Goal: Communication & Community: Answer question/provide support

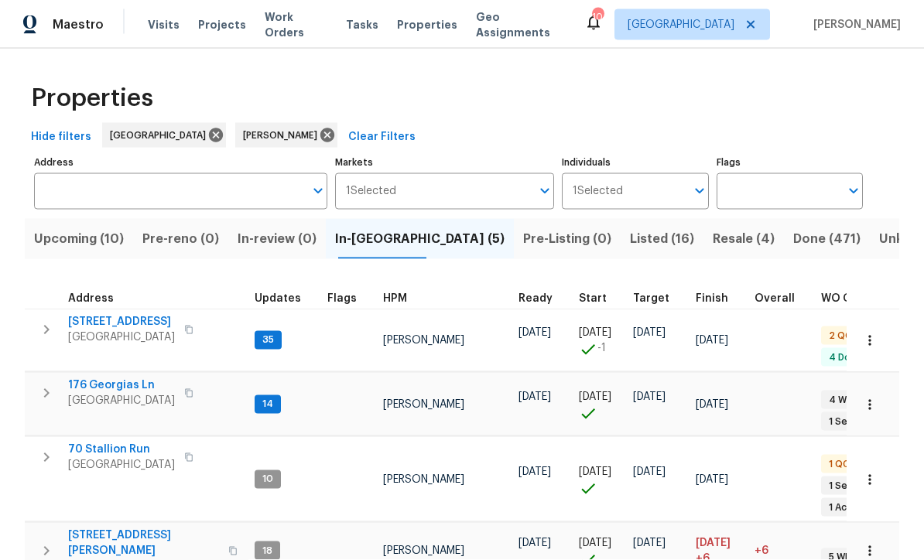
scroll to position [3, 0]
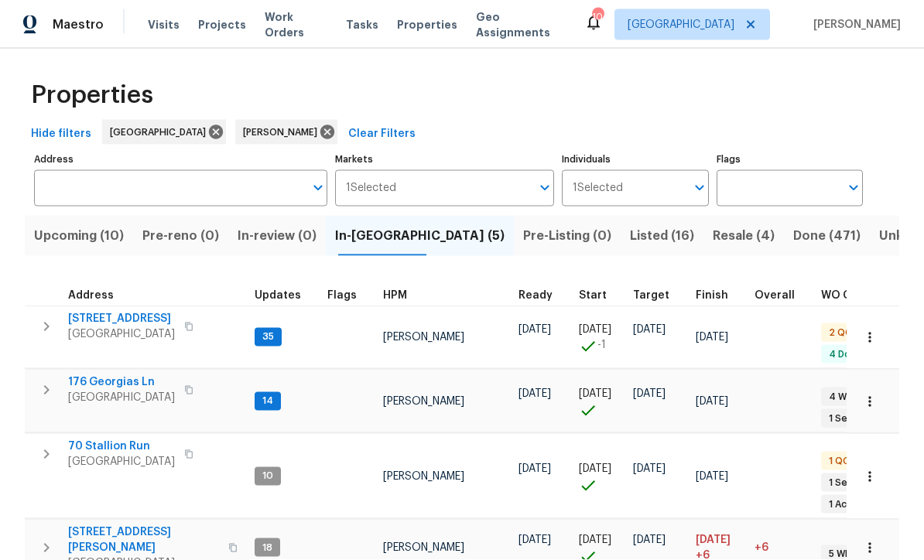
click at [104, 324] on span "188 Lost Lake Trl" at bounding box center [121, 318] width 107 height 15
click at [89, 374] on span "176 Georgias Ln" at bounding box center [121, 381] width 107 height 15
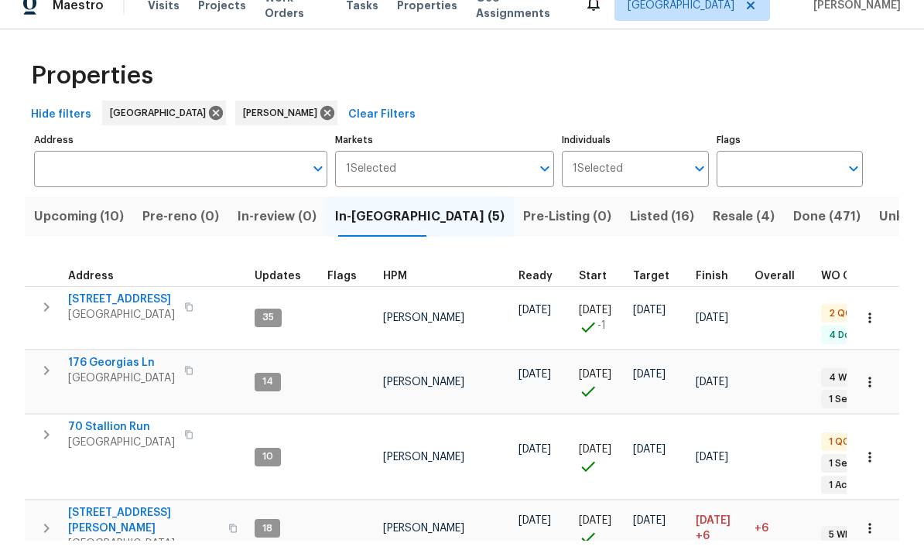
scroll to position [51, 0]
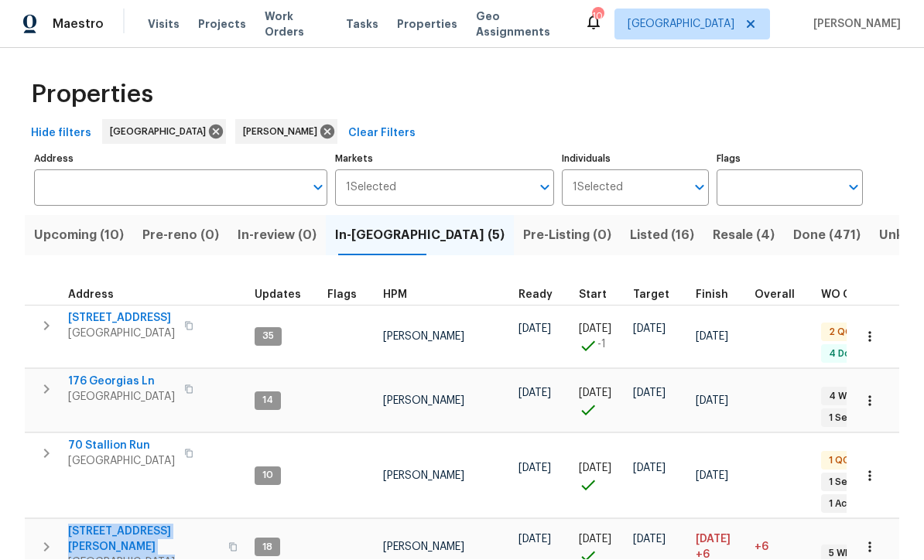
copy div "422 Marty Ln Dallas, GA 30132"
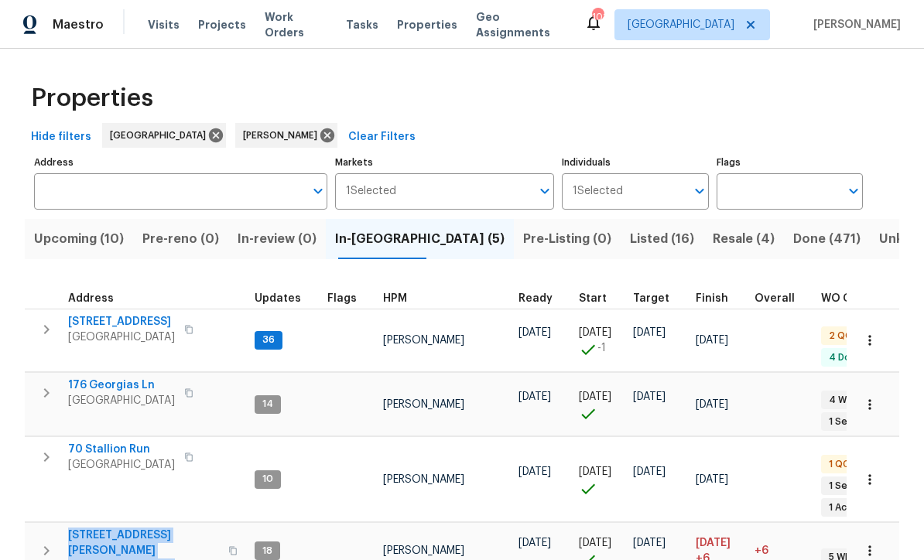
click at [104, 314] on span "[STREET_ADDRESS]" at bounding box center [121, 321] width 107 height 15
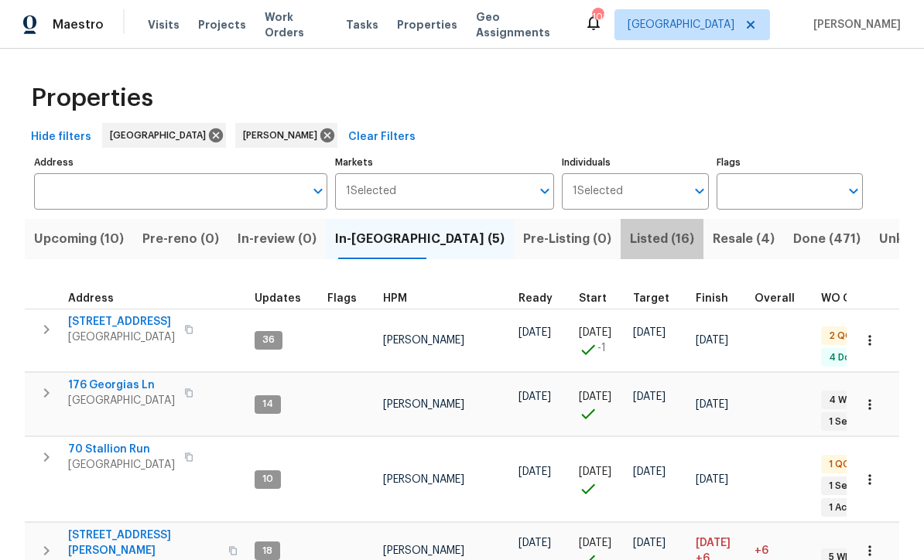
click at [630, 228] on span "Listed (16)" at bounding box center [662, 239] width 64 height 22
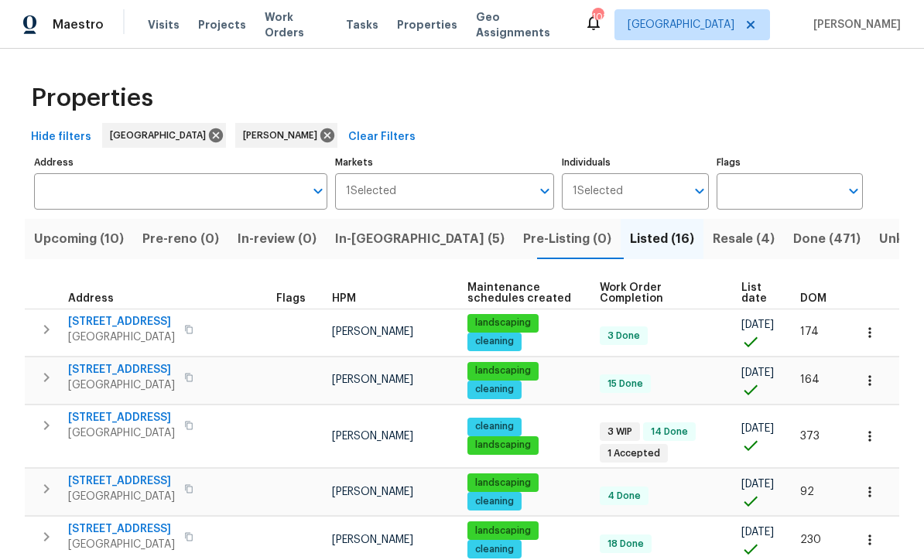
click at [77, 243] on span "Upcoming (10)" at bounding box center [79, 239] width 90 height 22
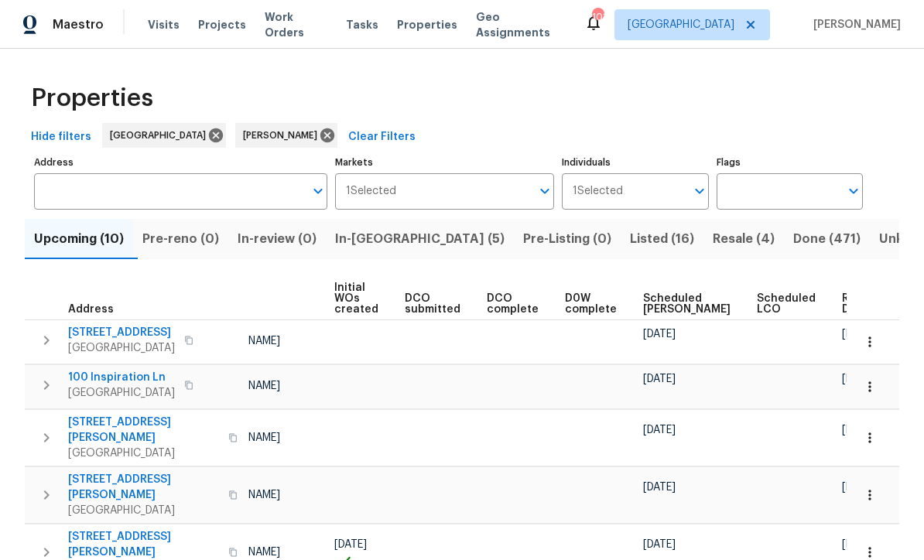
scroll to position [0, 111]
click at [843, 298] on span "Ready Date" at bounding box center [860, 304] width 34 height 22
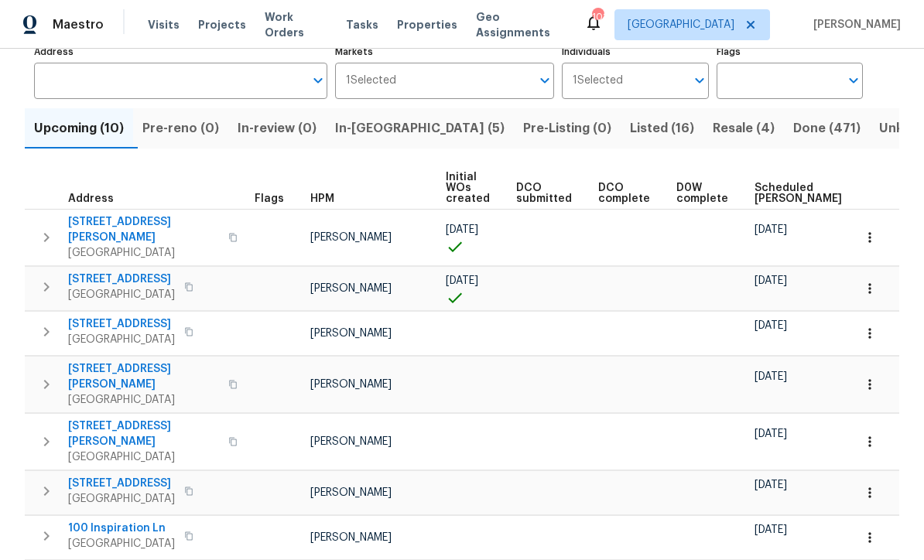
scroll to position [110, 0]
click at [874, 330] on button "button" at bounding box center [870, 334] width 34 height 34
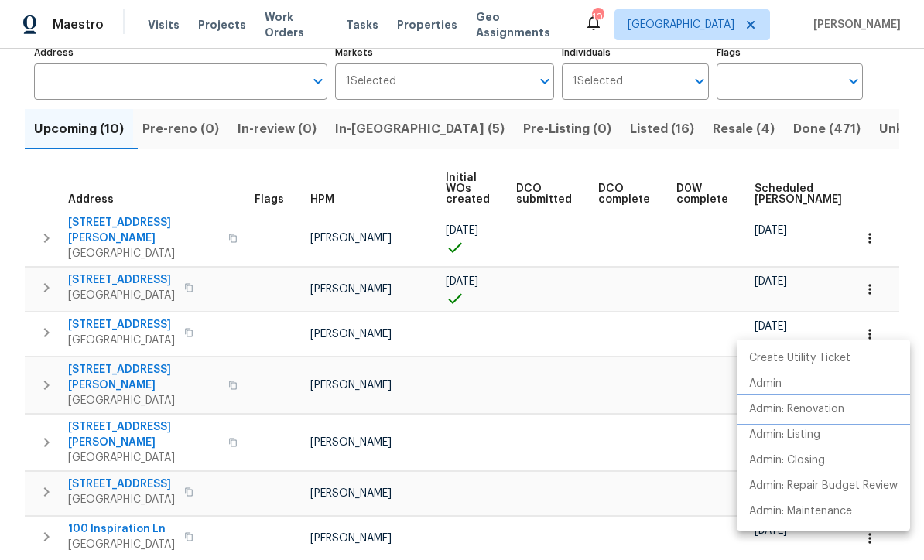
click at [832, 416] on p "Admin: Renovation" at bounding box center [796, 410] width 95 height 16
click at [791, 406] on p "Admin: Renovation" at bounding box center [796, 410] width 95 height 16
click at [798, 408] on p "Admin: Renovation" at bounding box center [796, 410] width 95 height 16
click at [380, 137] on div at bounding box center [462, 280] width 924 height 560
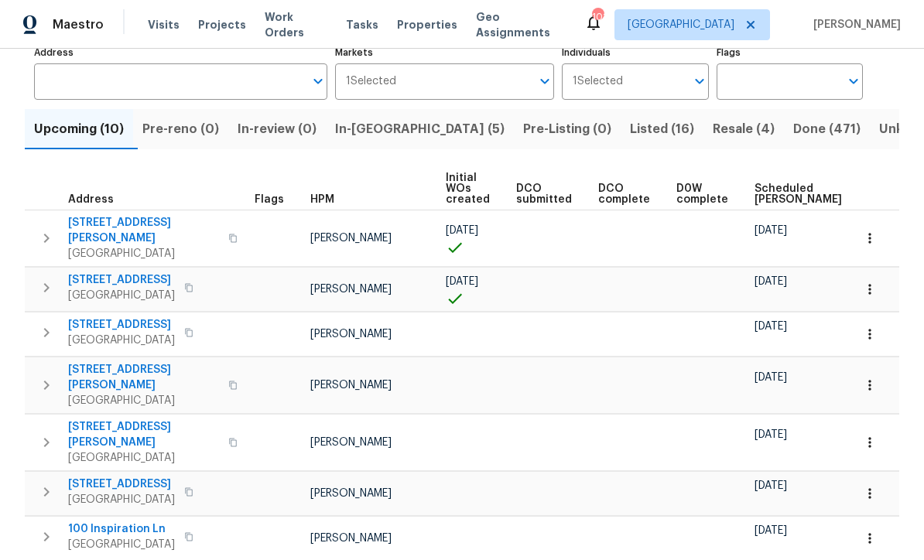
click at [376, 123] on span "In-reno (5)" at bounding box center [419, 129] width 169 height 22
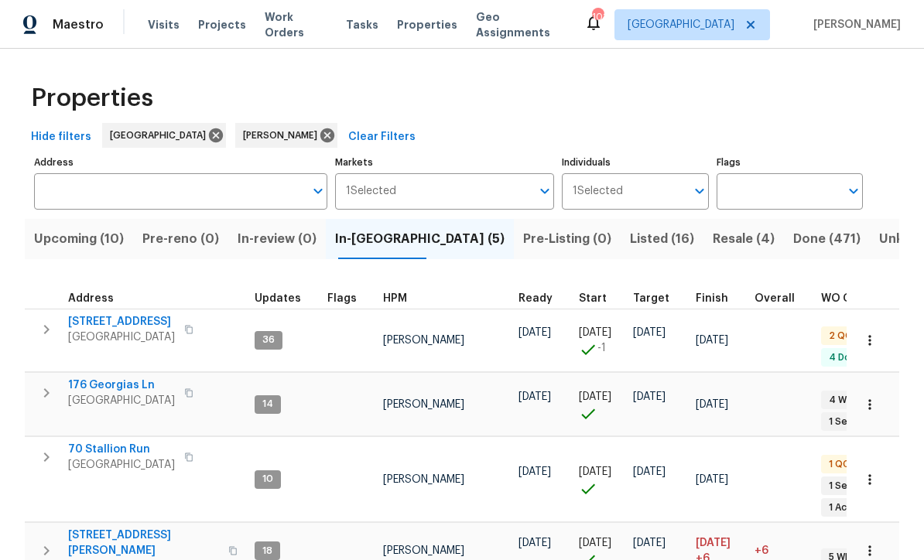
click at [110, 528] on span "422 Marty Ln" at bounding box center [143, 543] width 151 height 31
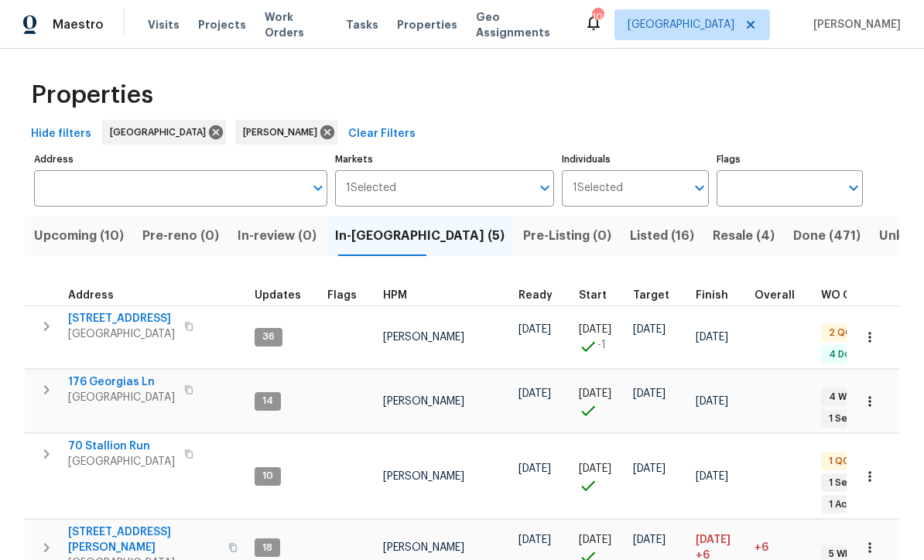
click at [107, 439] on span "70 Stallion Run" at bounding box center [121, 446] width 107 height 15
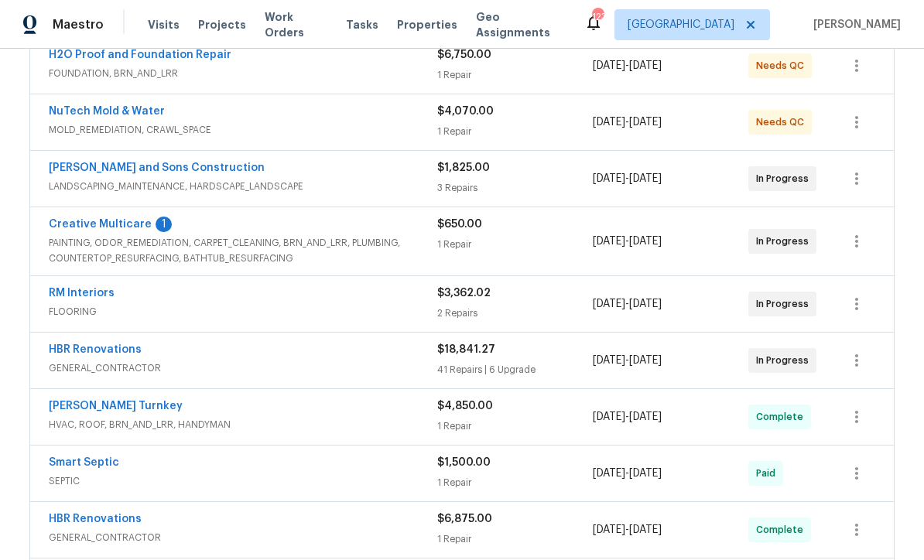
scroll to position [355, 0]
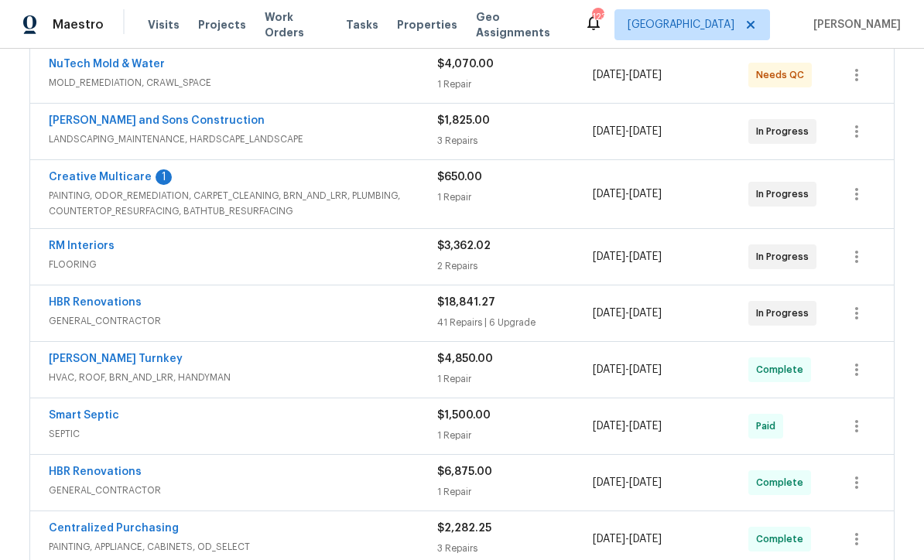
click at [100, 178] on link "Creative Multicare" at bounding box center [100, 177] width 103 height 11
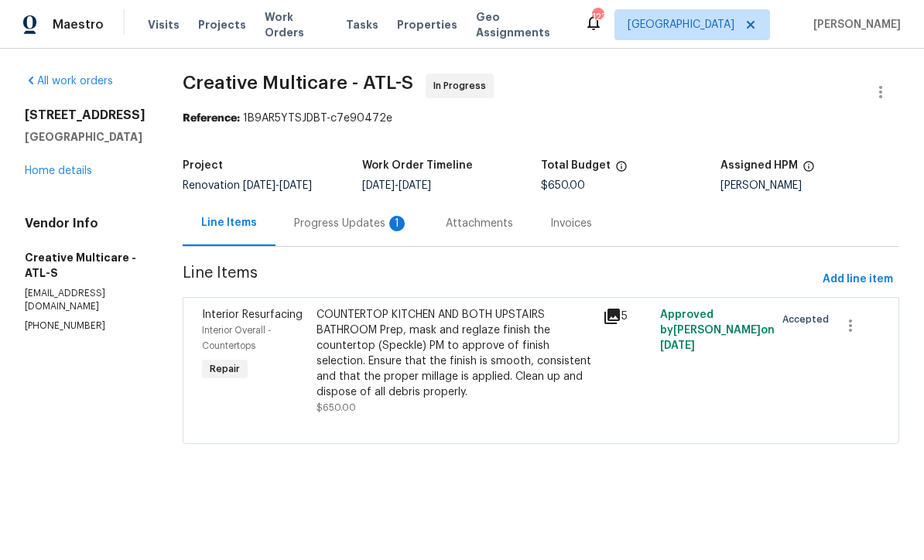
click at [360, 231] on div "Progress Updates 1" at bounding box center [351, 223] width 115 height 15
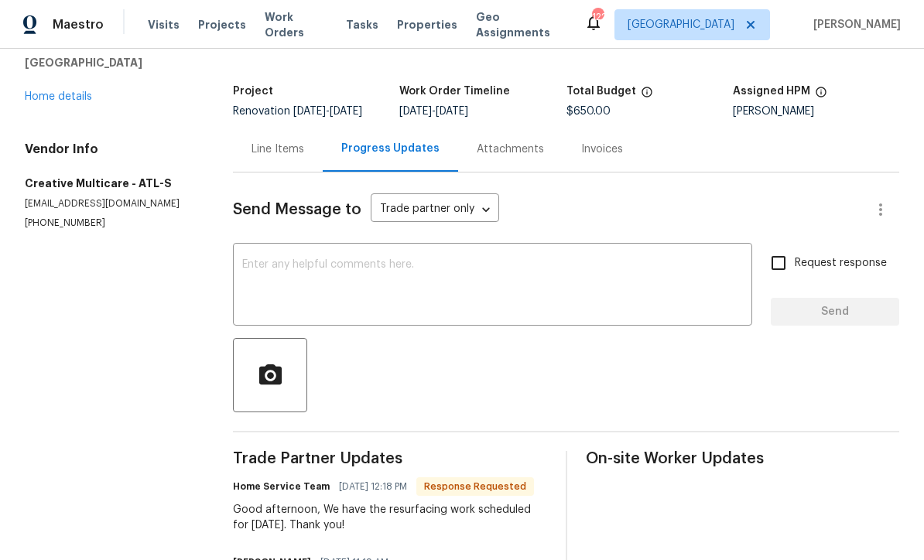
scroll to position [74, 0]
click at [250, 280] on textarea at bounding box center [492, 287] width 501 height 54
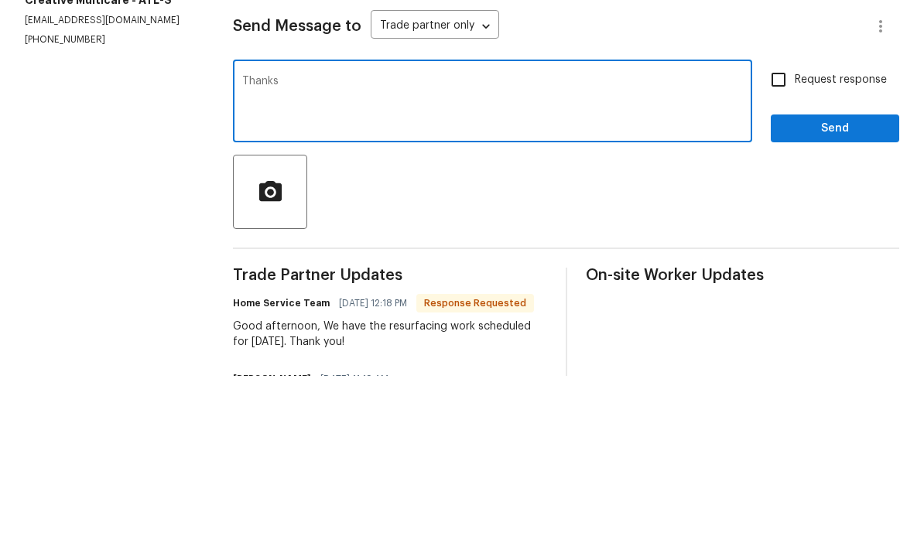
type textarea "Thanks"
click at [846, 303] on span "Send" at bounding box center [835, 312] width 104 height 19
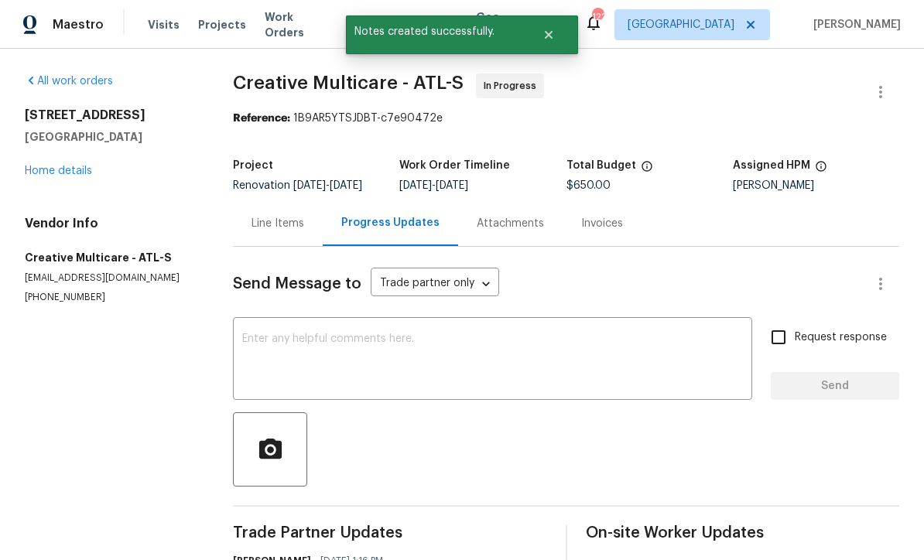
scroll to position [0, 0]
click at [54, 173] on link "Home details" at bounding box center [58, 171] width 67 height 11
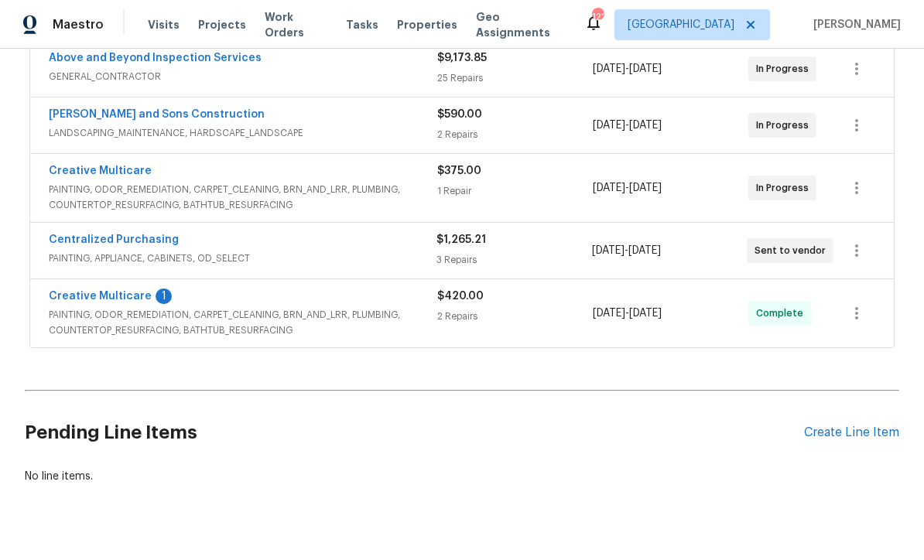
scroll to position [339, 0]
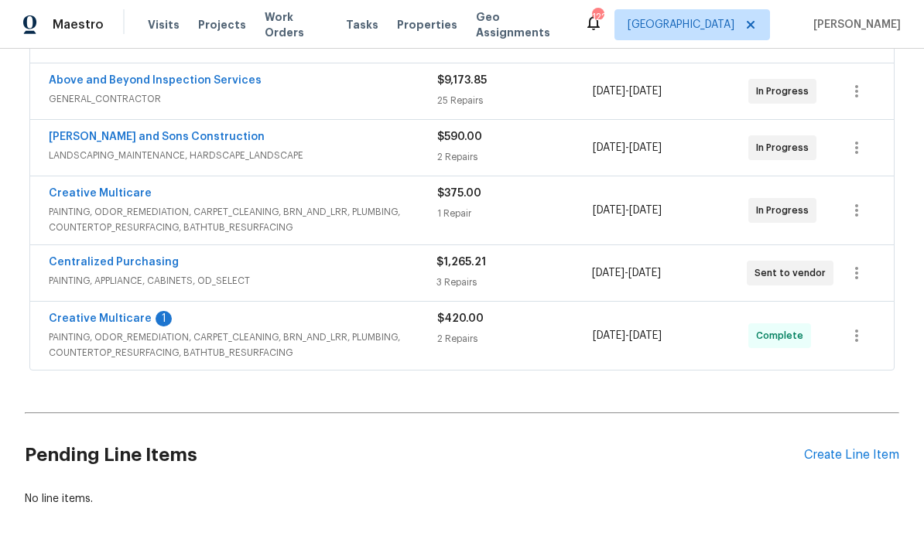
click at [92, 320] on link "Creative Multicare" at bounding box center [100, 318] width 103 height 11
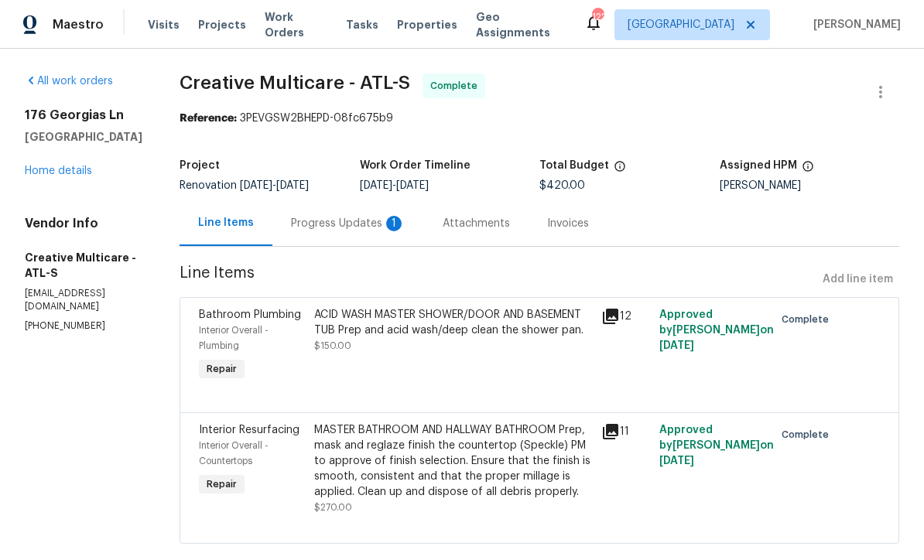
click at [356, 225] on div "Progress Updates 1" at bounding box center [348, 223] width 115 height 15
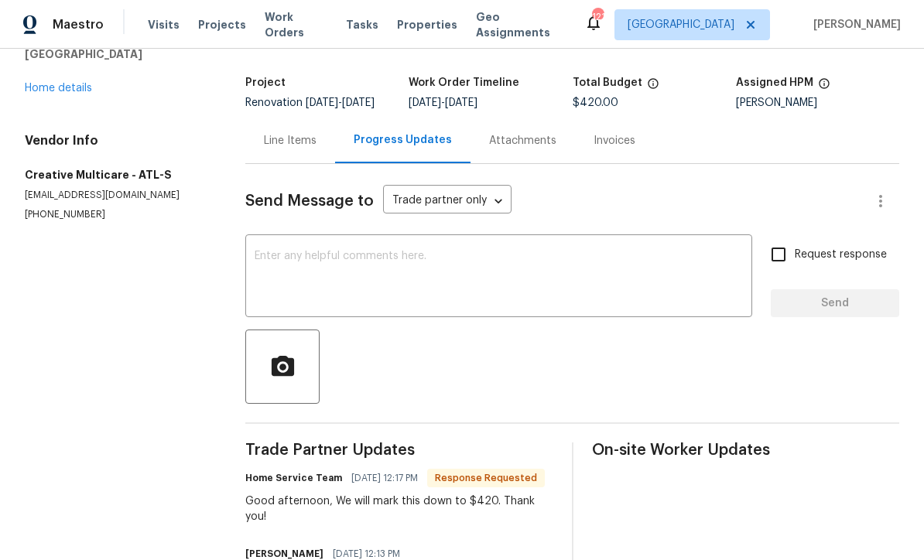
scroll to position [86, 0]
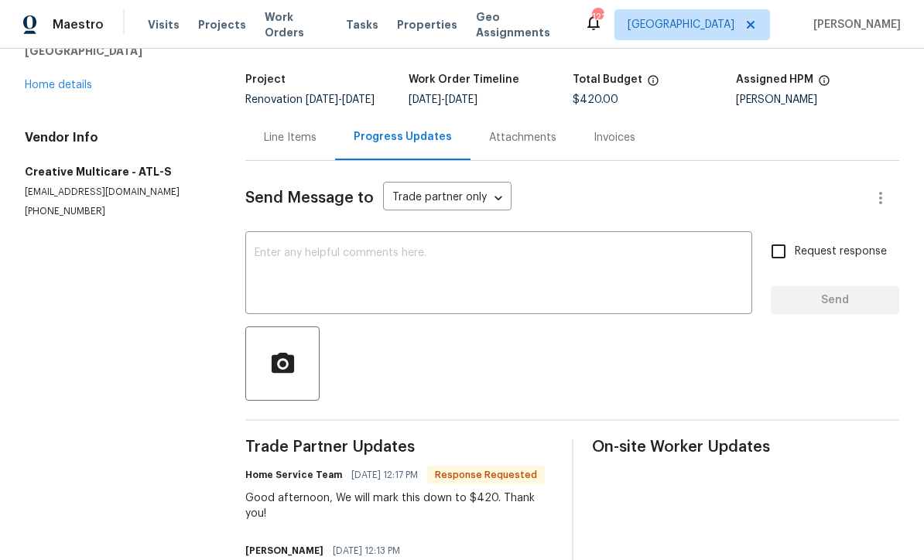
click at [268, 258] on textarea at bounding box center [499, 275] width 488 height 54
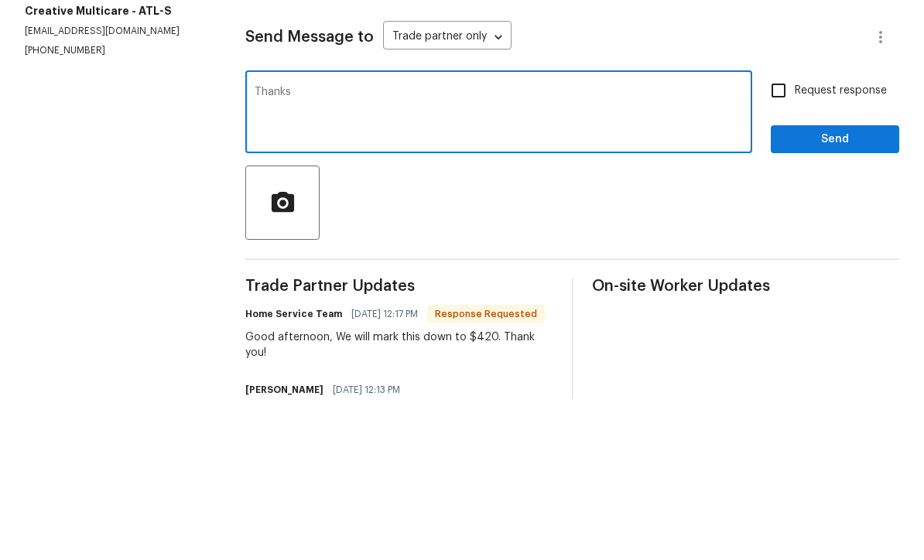
type textarea "Thanks"
click at [887, 286] on button "Send" at bounding box center [835, 300] width 128 height 29
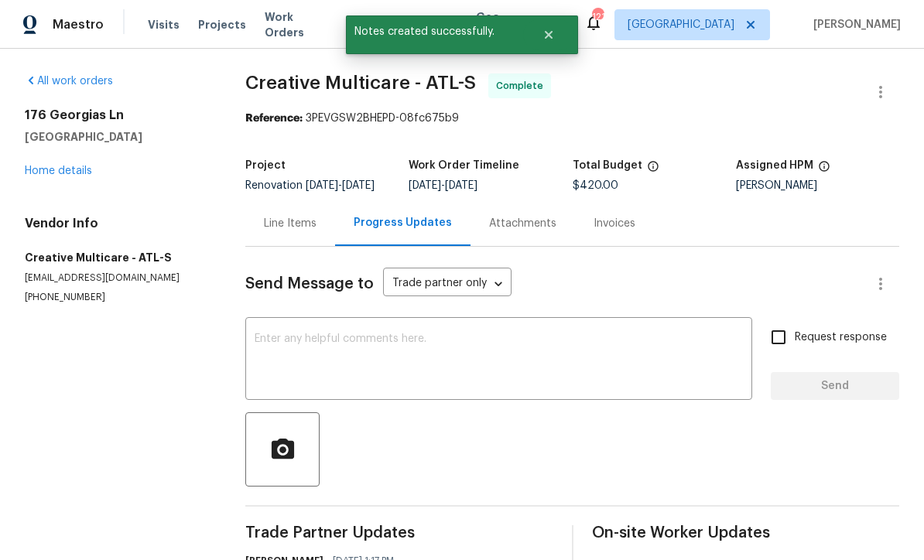
scroll to position [0, 0]
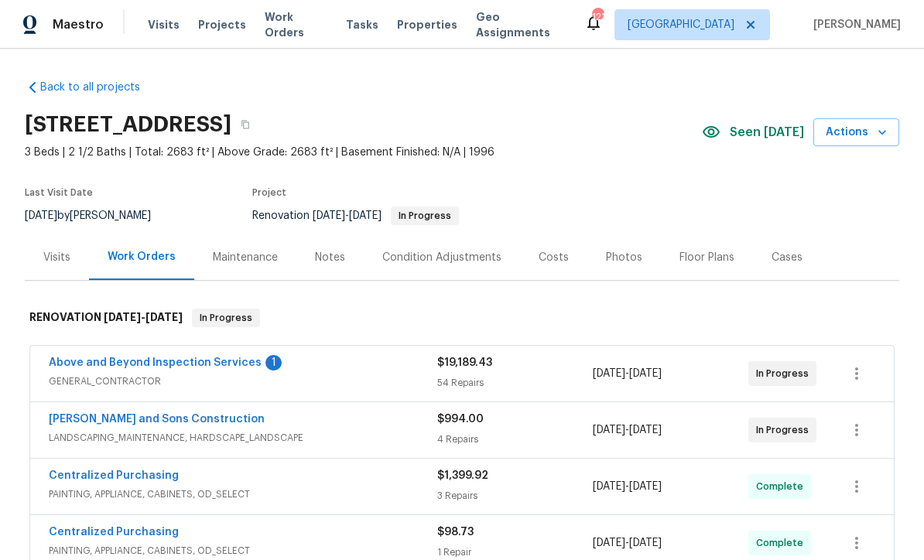
click at [91, 366] on link "Above and Beyond Inspection Services" at bounding box center [155, 362] width 213 height 11
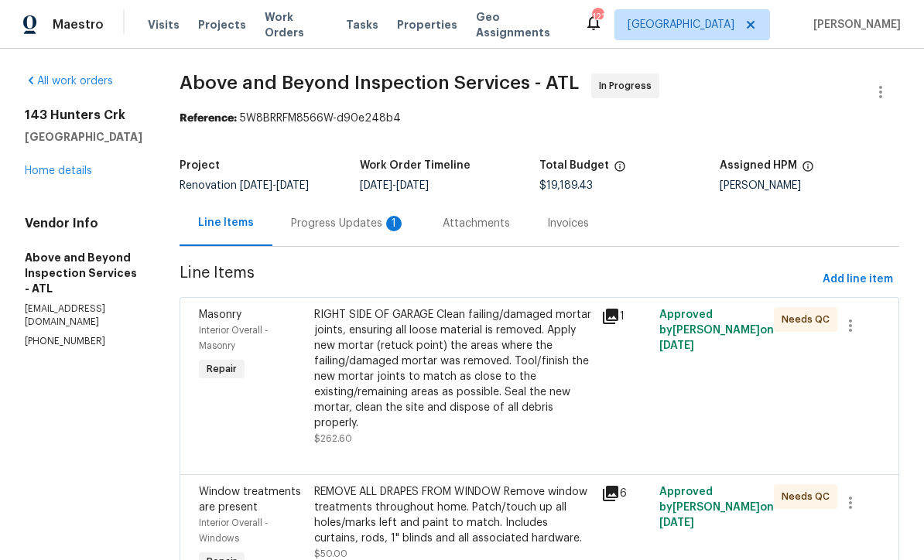
click at [382, 227] on div "Progress Updates 1" at bounding box center [348, 223] width 115 height 15
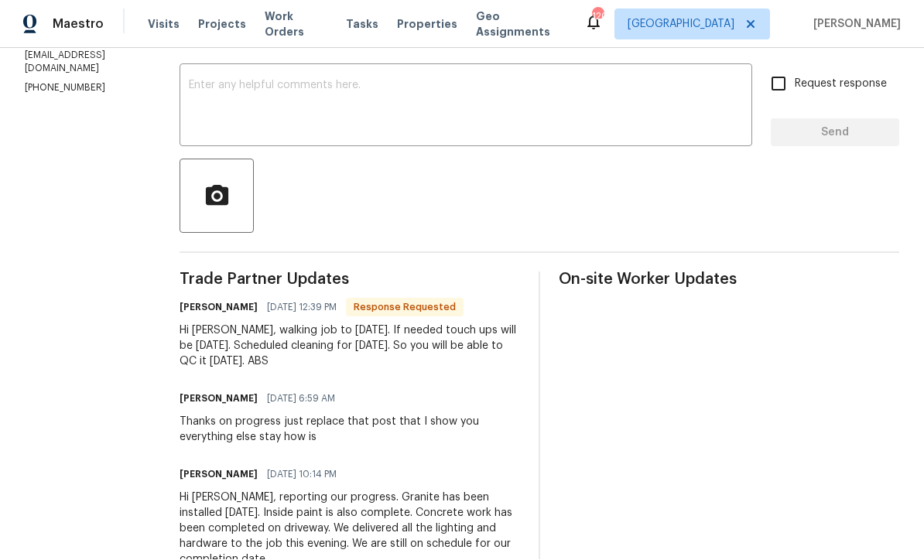
scroll to position [160, 0]
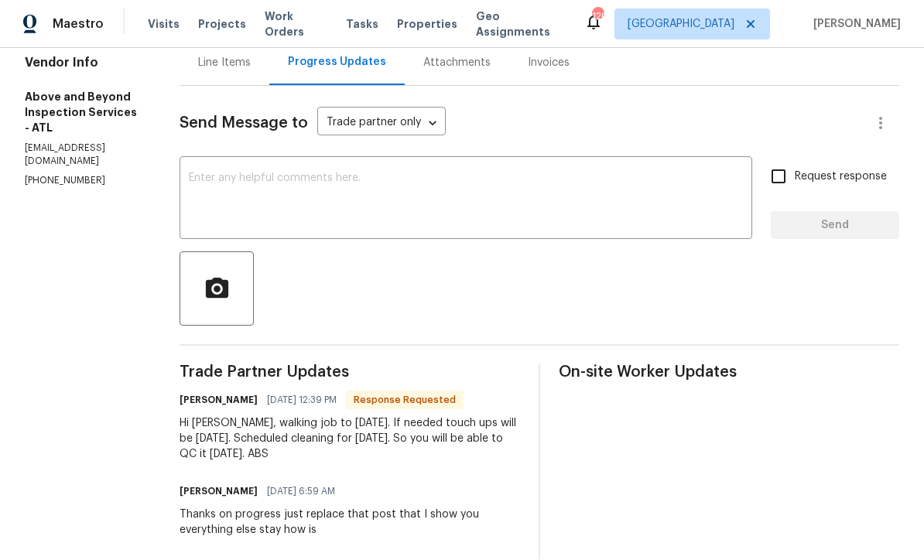
click at [257, 173] on textarea at bounding box center [466, 200] width 554 height 54
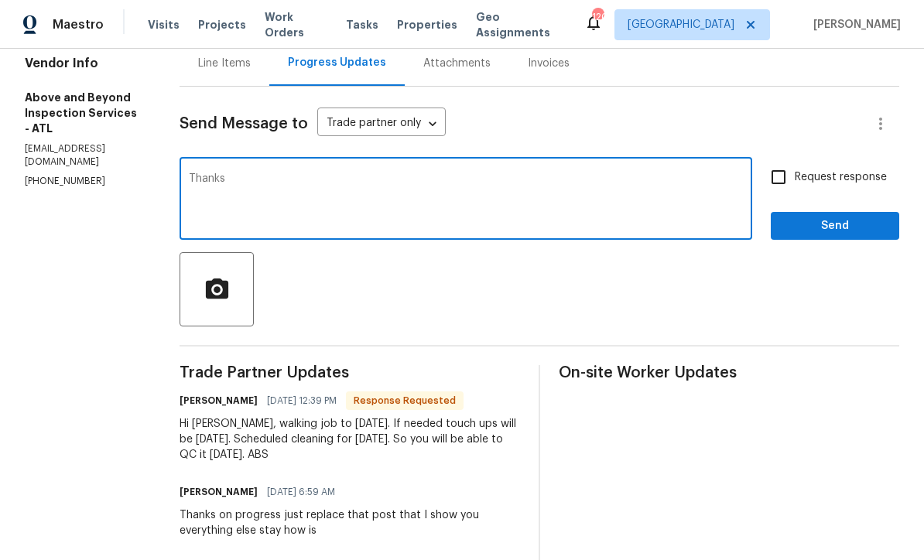
type textarea "Thanks"
click at [878, 217] on span "Send" at bounding box center [835, 226] width 104 height 19
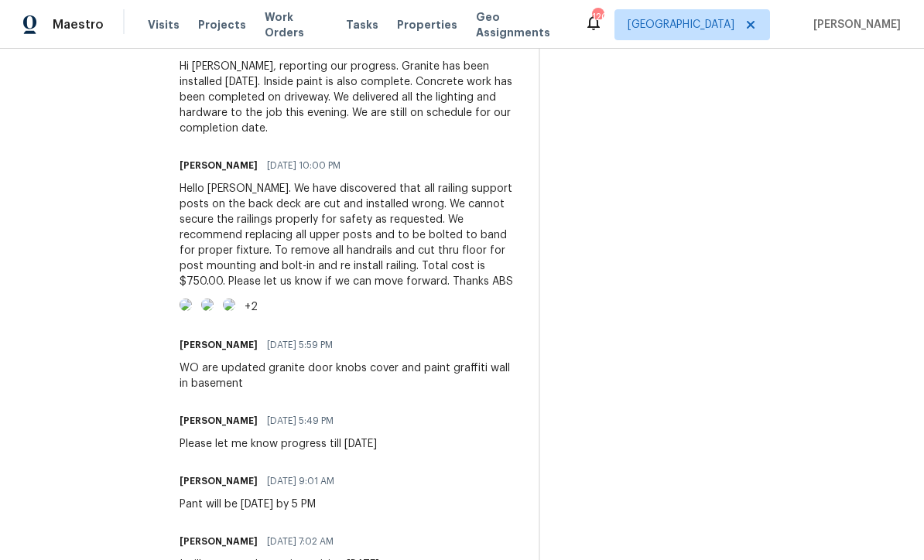
scroll to position [757, 0]
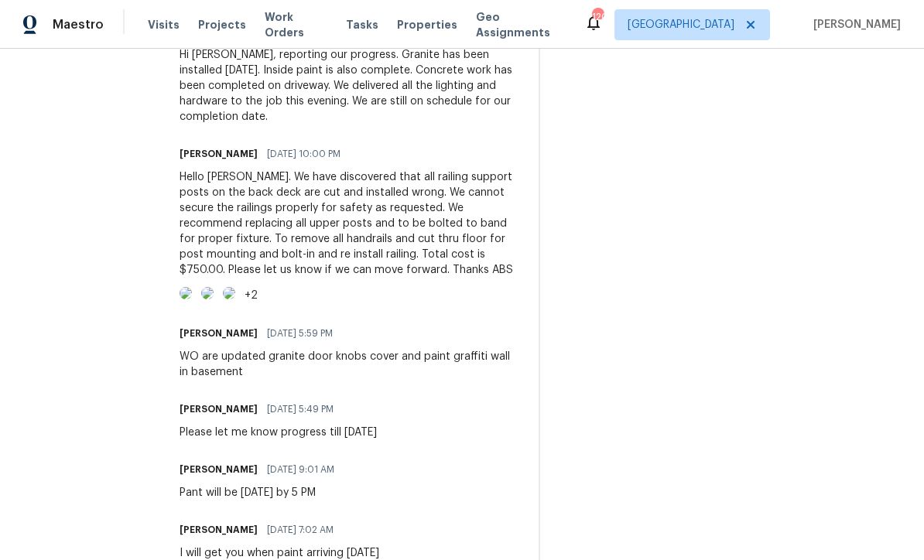
click at [192, 299] on img at bounding box center [186, 293] width 12 height 12
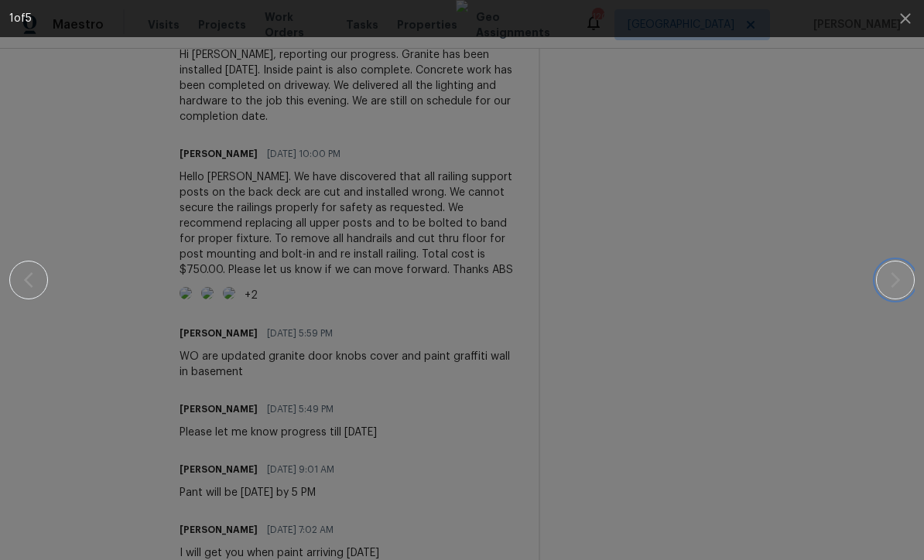
click at [900, 282] on icon "button" at bounding box center [895, 280] width 19 height 19
click at [902, 276] on icon "button" at bounding box center [895, 280] width 19 height 19
click at [892, 283] on icon "button" at bounding box center [895, 280] width 19 height 19
click at [899, 281] on icon "button" at bounding box center [895, 279] width 9 height 15
click at [904, 19] on icon "button" at bounding box center [905, 18] width 10 height 10
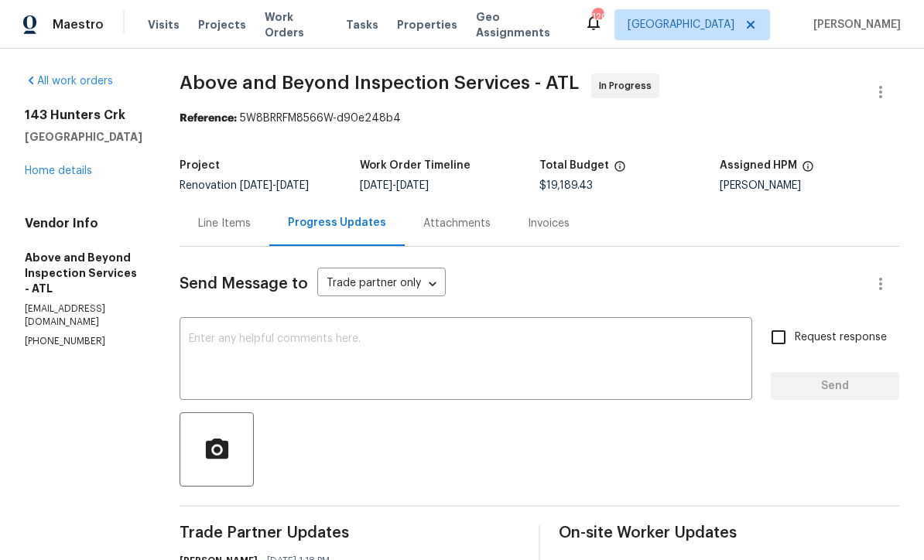
scroll to position [0, 0]
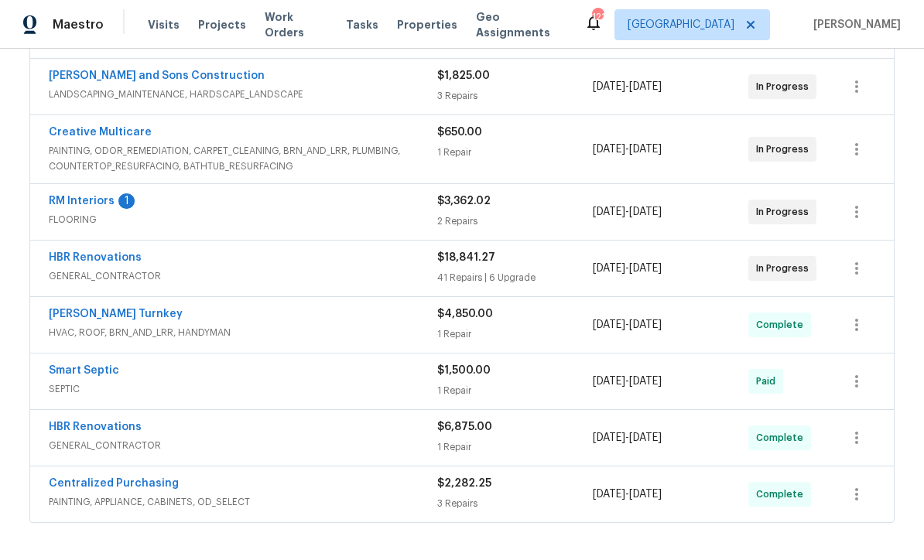
scroll to position [405, 0]
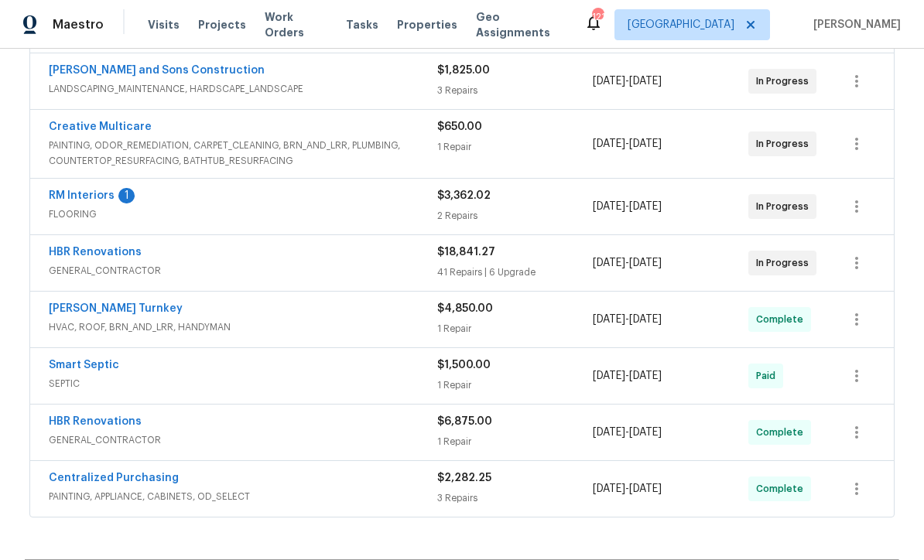
click at [73, 192] on link "RM Interiors" at bounding box center [82, 195] width 66 height 11
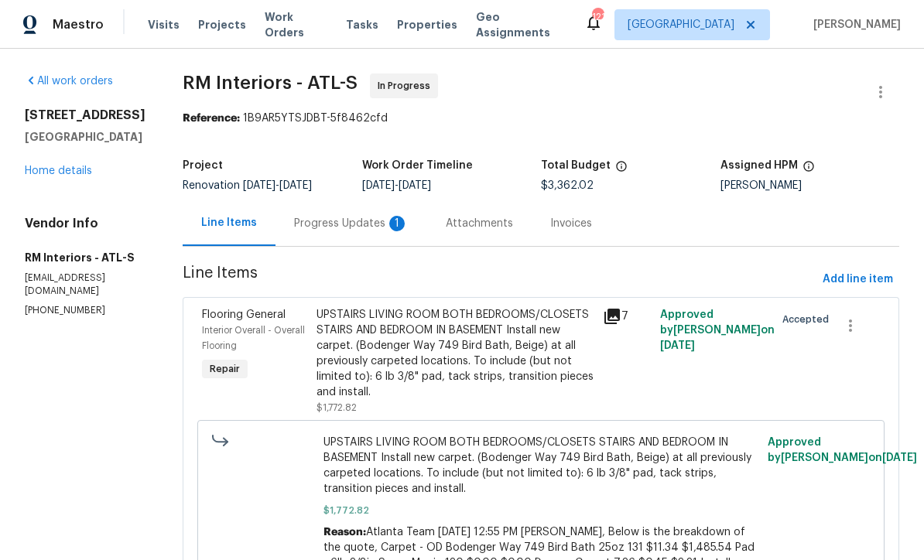
click at [313, 217] on div "Progress Updates 1" at bounding box center [351, 223] width 115 height 15
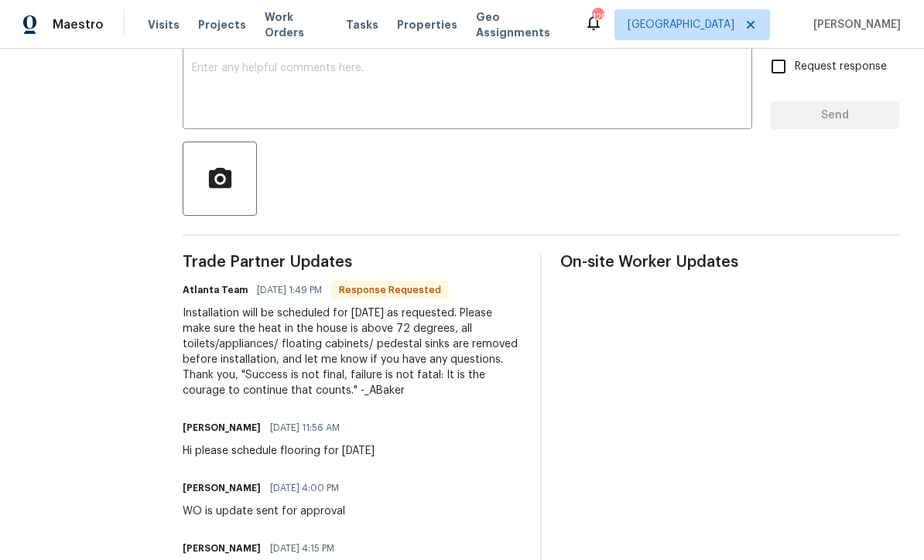
scroll to position [258, 0]
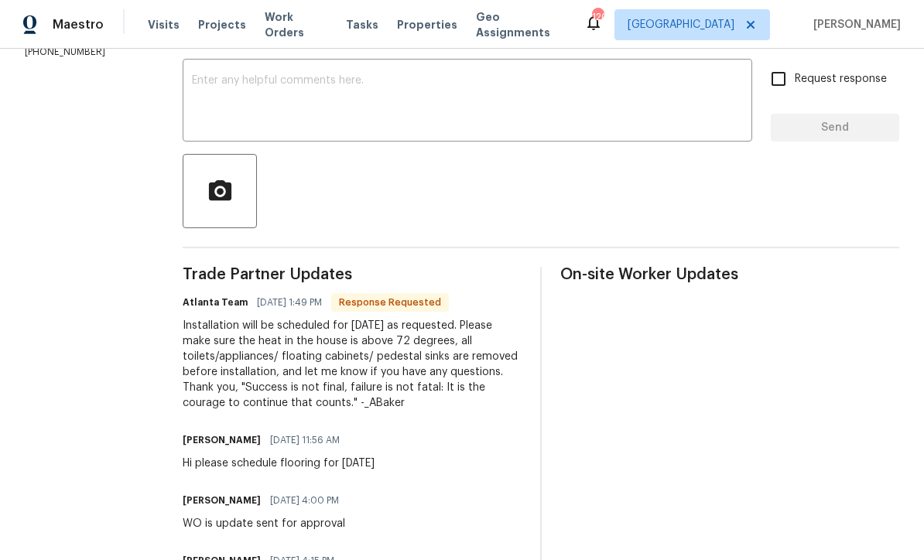
click at [190, 68] on div "x ​" at bounding box center [467, 102] width 569 height 79
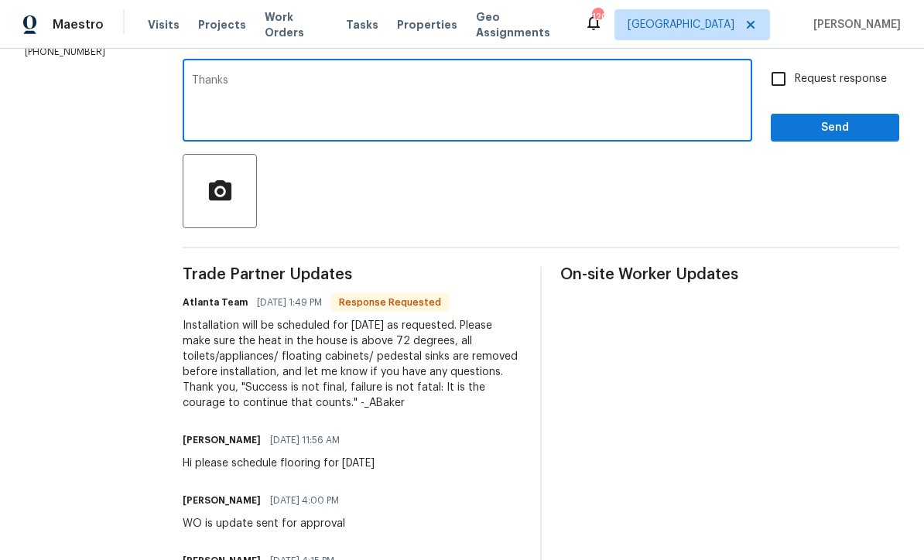
type textarea "Thanks"
click at [841, 121] on span "Send" at bounding box center [835, 127] width 104 height 19
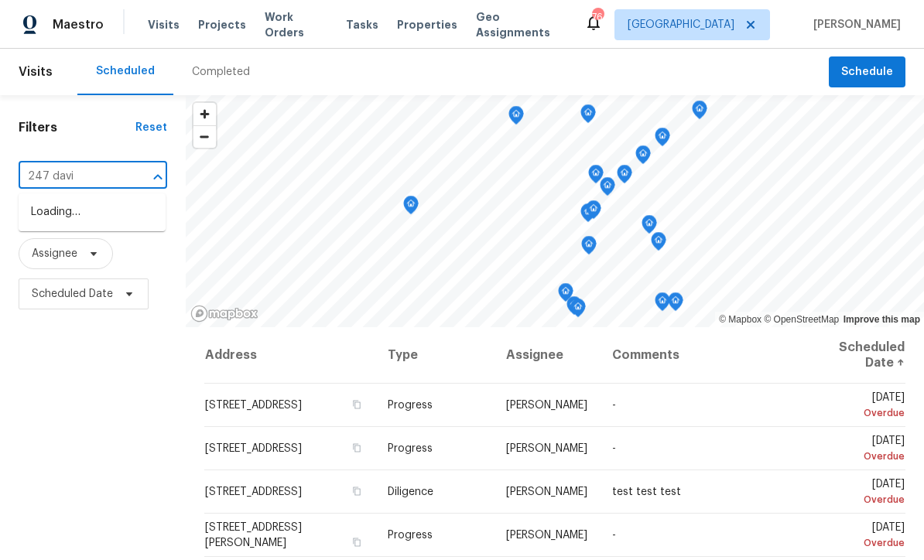
type input "247 [PERSON_NAME]"
click at [72, 215] on li "[STREET_ADDRESS][PERSON_NAME]" at bounding box center [92, 221] width 147 height 42
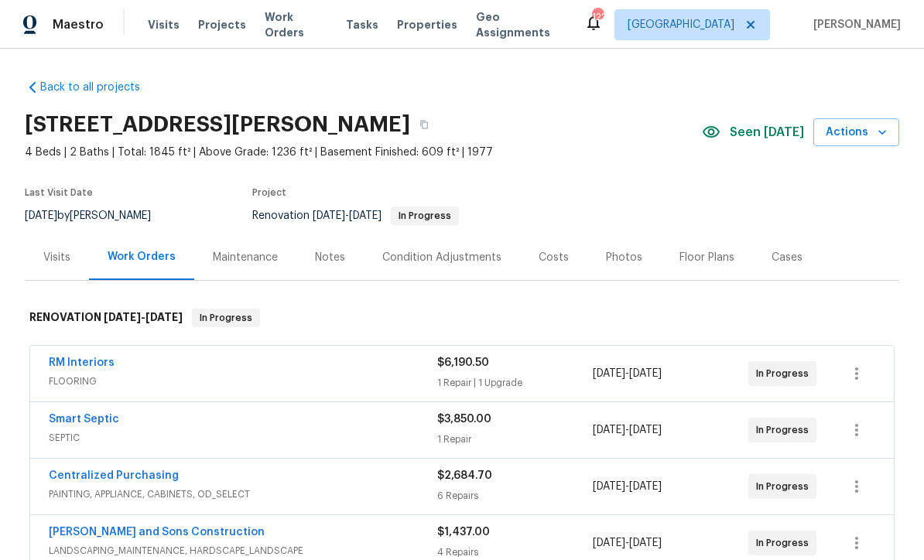
click at [77, 361] on link "RM Interiors" at bounding box center [82, 362] width 66 height 11
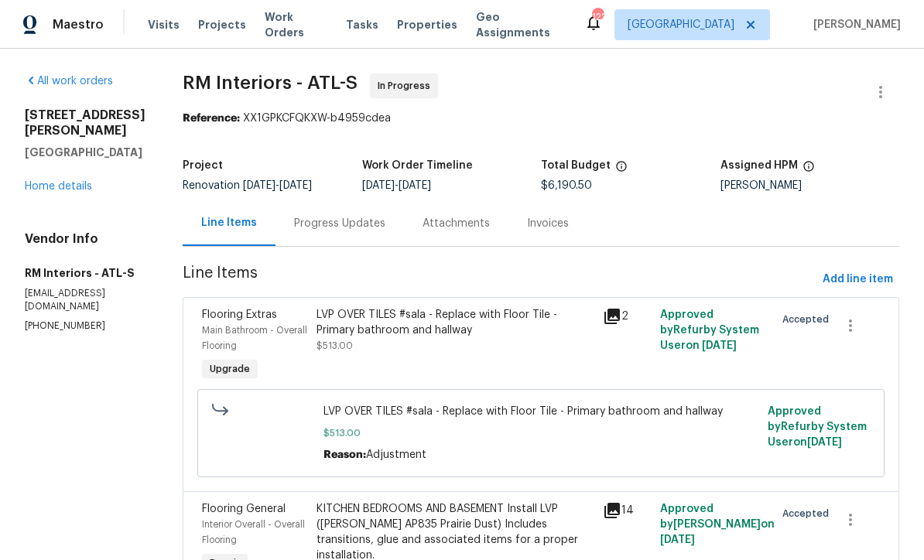
click at [294, 227] on div "Progress Updates" at bounding box center [339, 223] width 91 height 15
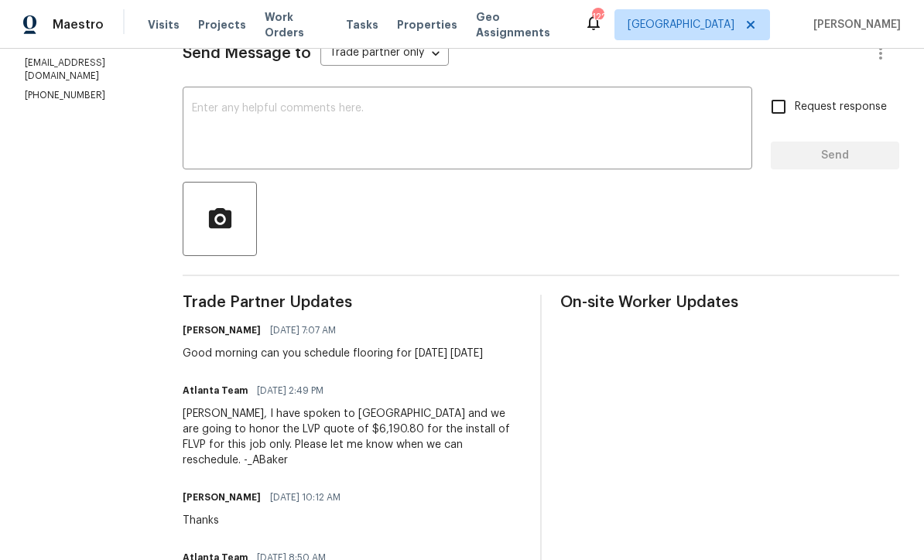
scroll to position [225, 0]
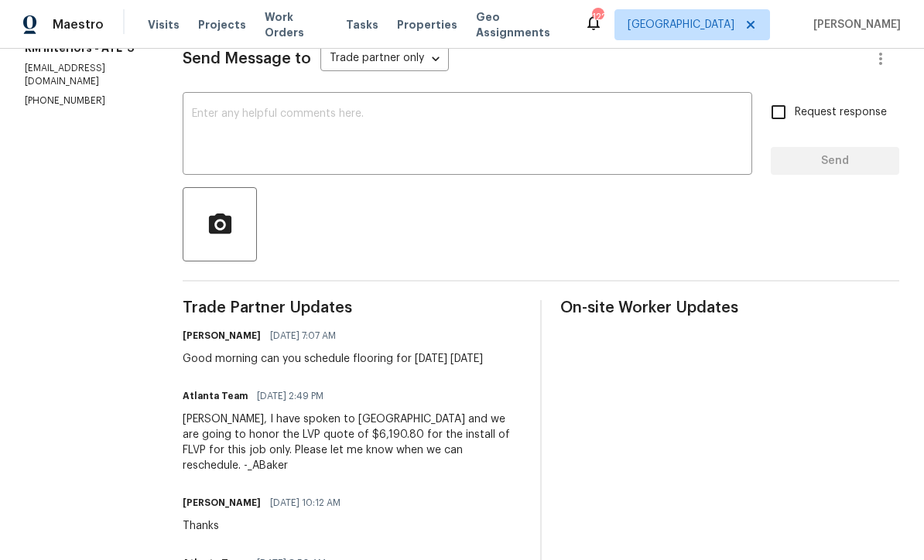
click at [192, 115] on textarea at bounding box center [467, 135] width 551 height 54
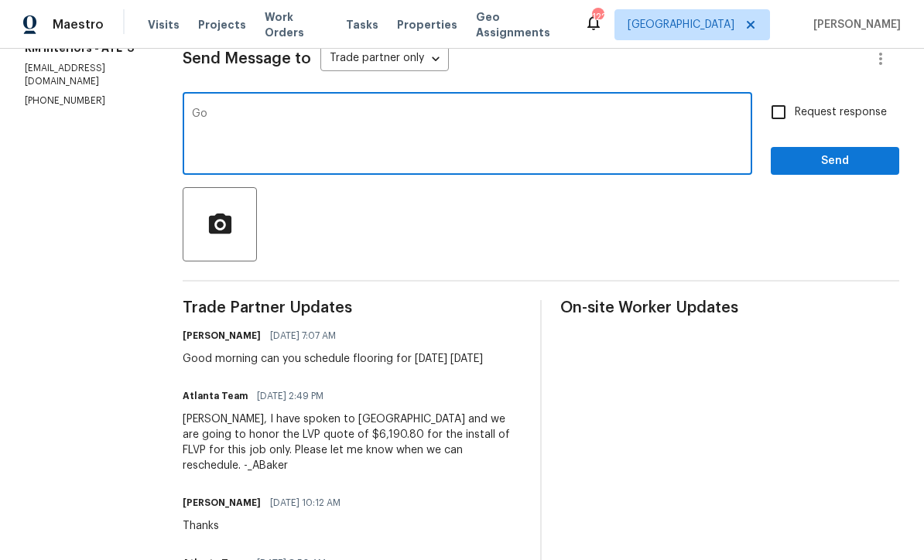
type textarea "G"
type textarea "Hi I need respond here for flooring"
click at [785, 112] on input "Request response" at bounding box center [778, 112] width 32 height 32
checkbox input "true"
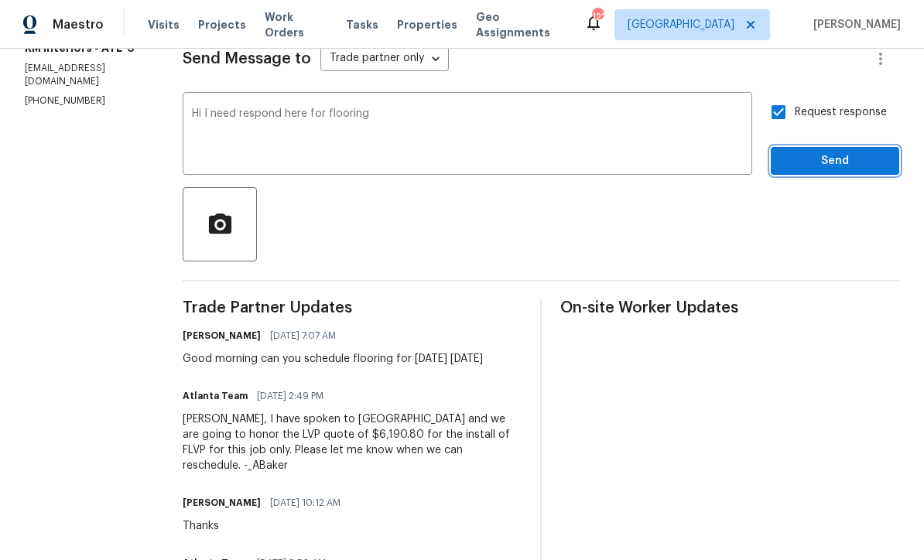
click at [848, 173] on button "Send" at bounding box center [835, 161] width 128 height 29
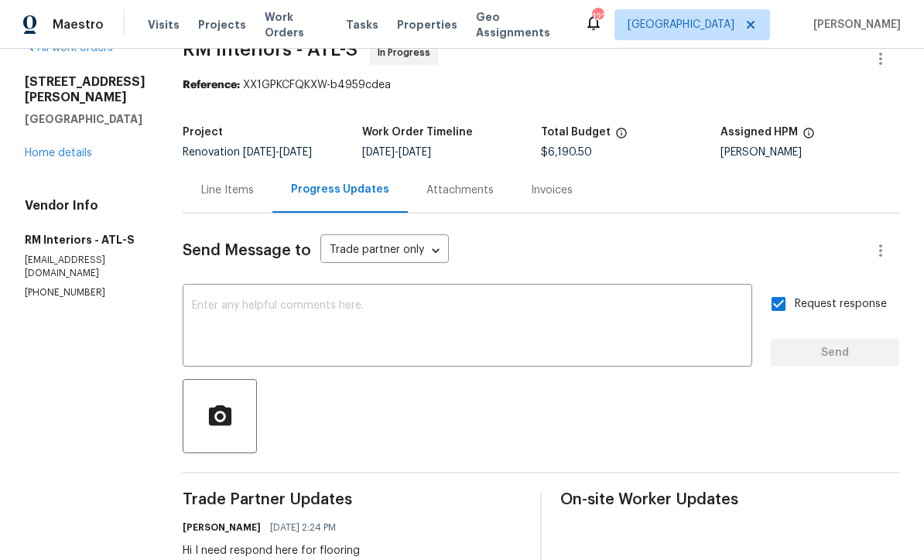
scroll to position [21, 0]
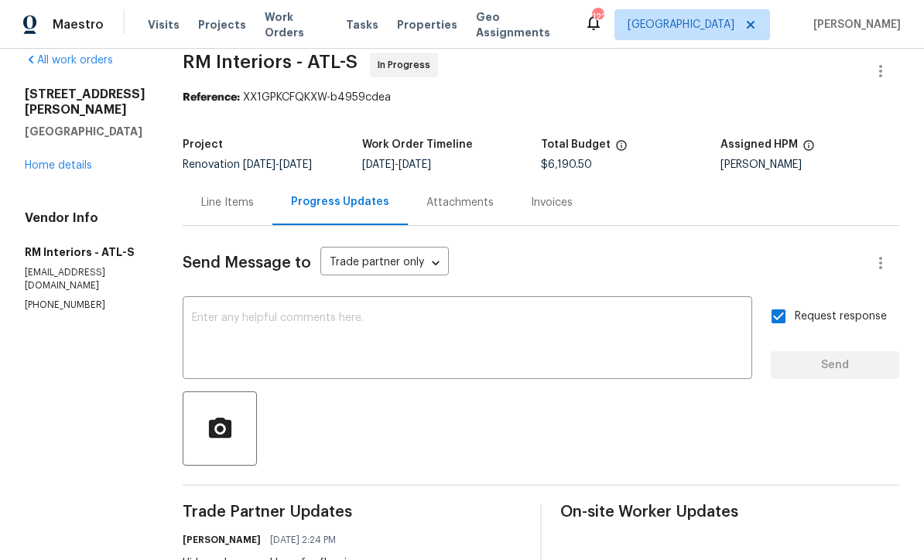
click at [50, 160] on link "Home details" at bounding box center [58, 165] width 67 height 11
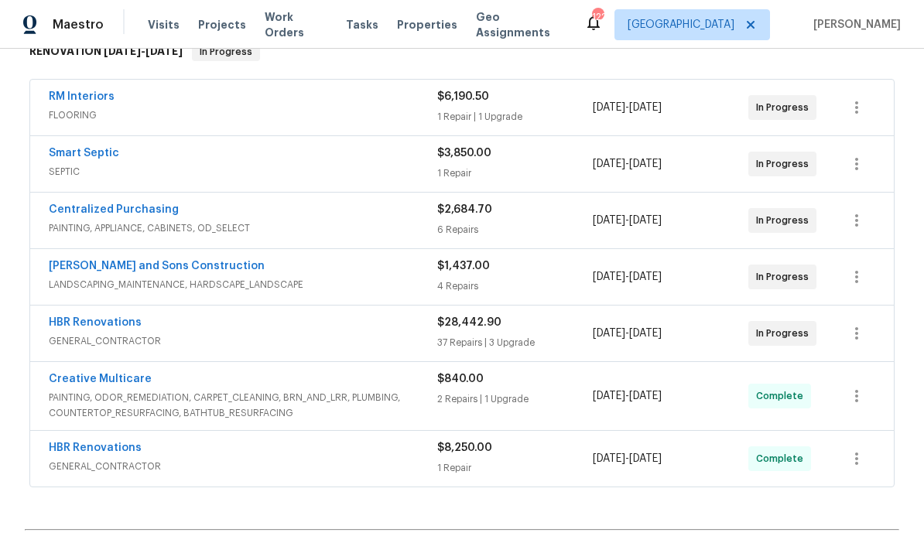
scroll to position [267, 0]
click at [116, 260] on link "[PERSON_NAME] and Sons Construction" at bounding box center [157, 265] width 216 height 11
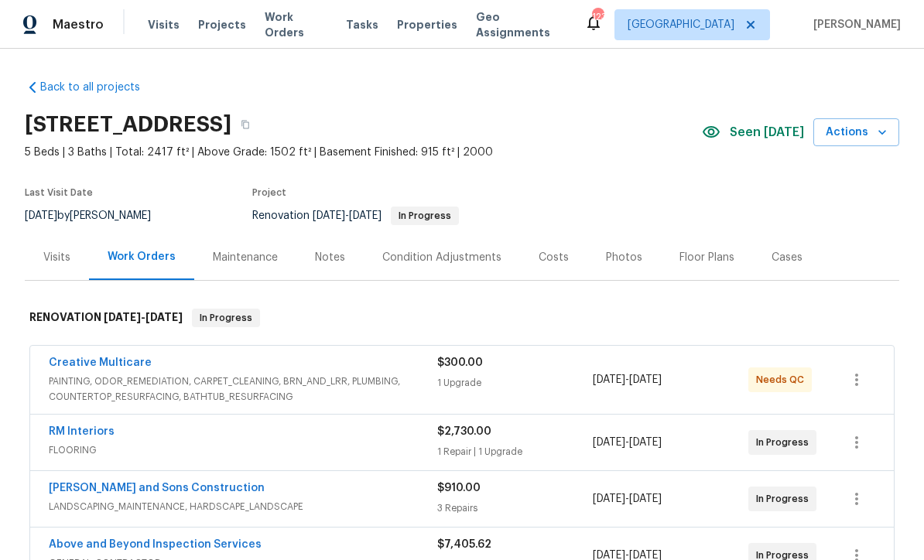
click at [87, 367] on link "Creative Multicare" at bounding box center [100, 362] width 103 height 11
